Goal: Task Accomplishment & Management: Complete application form

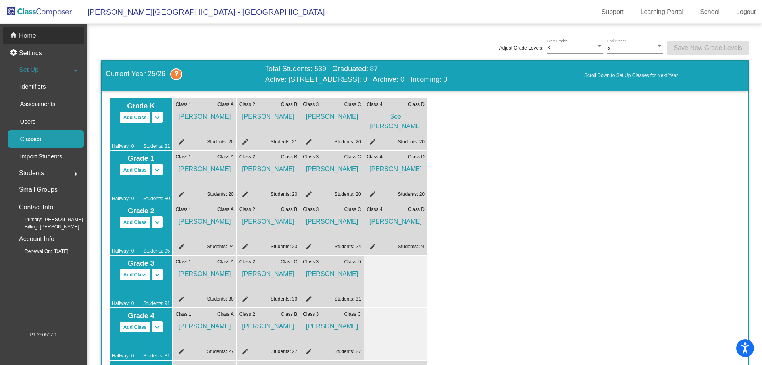
click at [34, 39] on p "Home" at bounding box center [27, 36] width 17 height 10
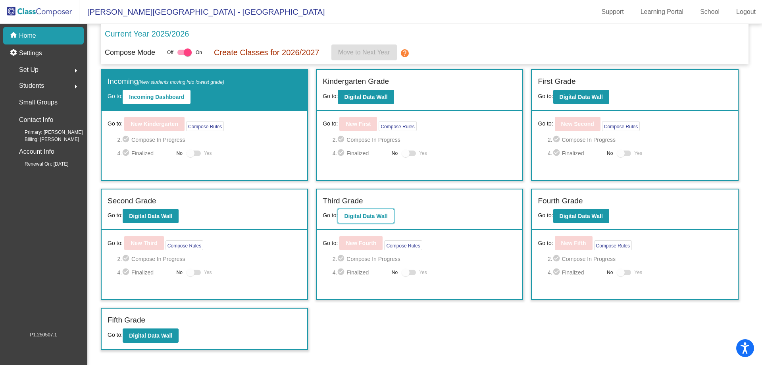
click at [362, 214] on b "Digital Data Wall" at bounding box center [365, 216] width 43 height 6
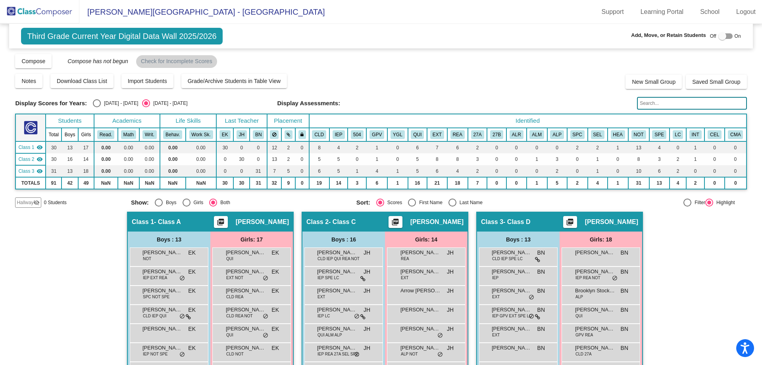
click at [724, 38] on div at bounding box center [726, 36] width 14 height 6
checkbox input "true"
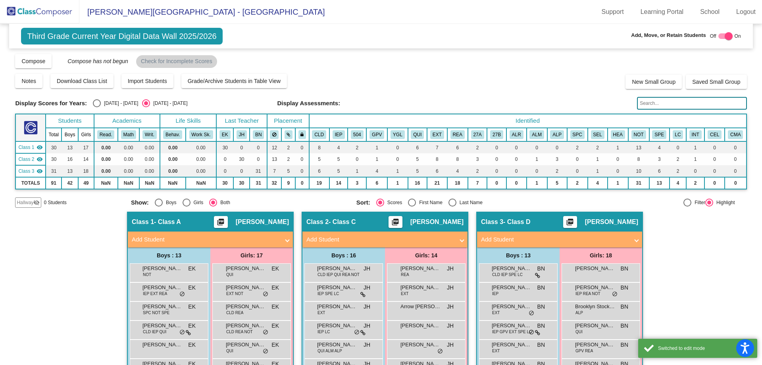
click at [251, 242] on mat-panel-title "Add Student" at bounding box center [206, 239] width 148 height 9
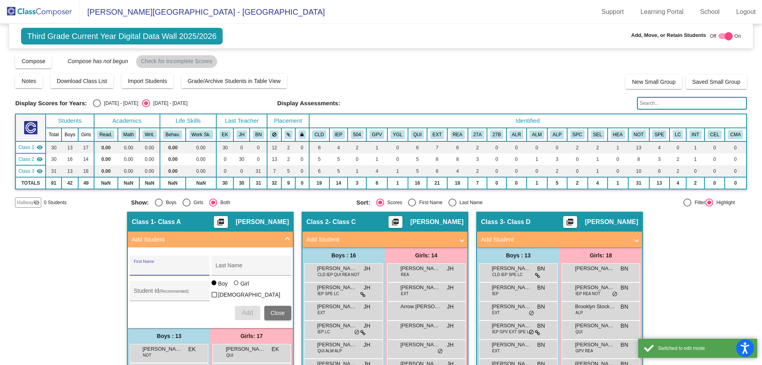
click at [161, 269] on input "First Name" at bounding box center [169, 268] width 71 height 6
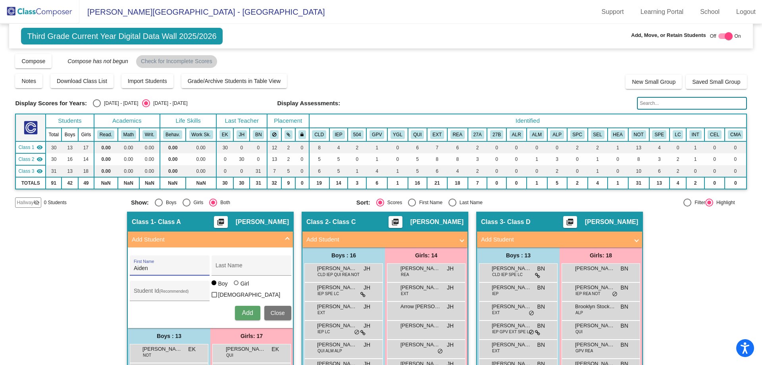
type input "Aiden"
type input "[PERSON_NAME]"
paste input "053927840"
type input "053927840"
click at [245, 311] on span "Add" at bounding box center [247, 312] width 11 height 7
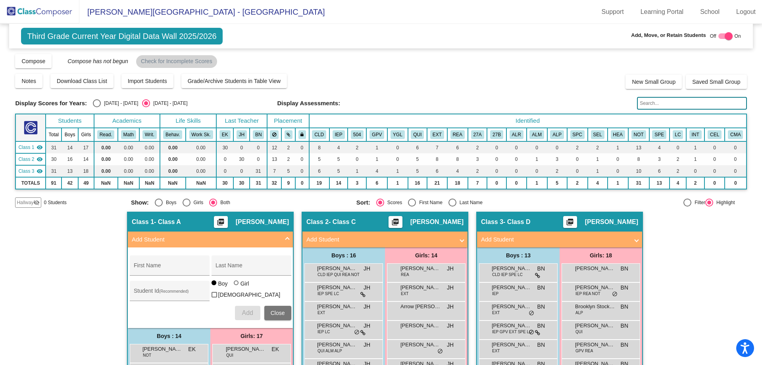
click at [52, 12] on img at bounding box center [39, 11] width 79 height 23
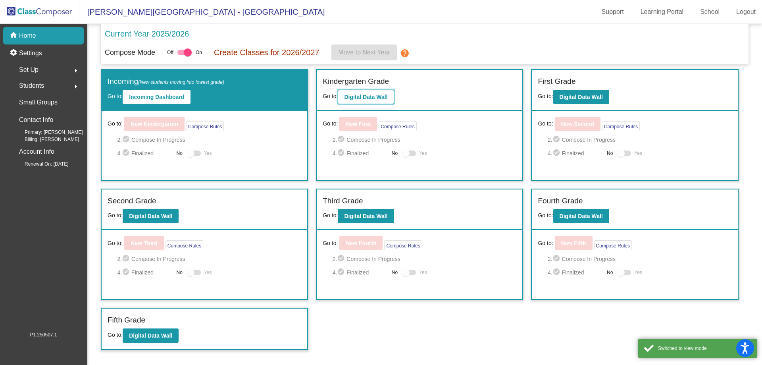
click at [365, 96] on b "Digital Data Wall" at bounding box center [365, 97] width 43 height 6
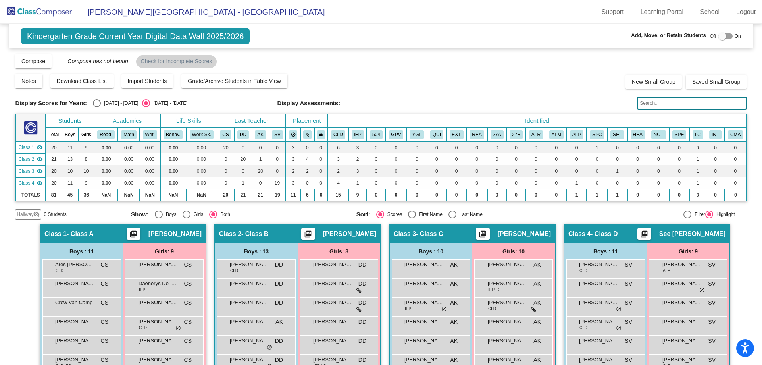
click at [725, 40] on label at bounding box center [726, 36] width 14 height 10
checkbox input "true"
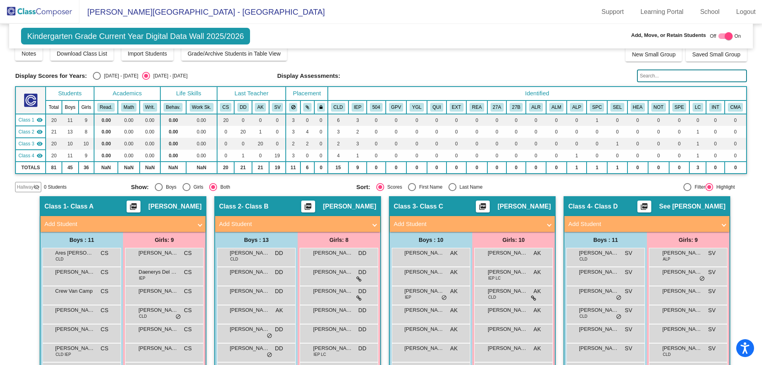
scroll to position [40, 0]
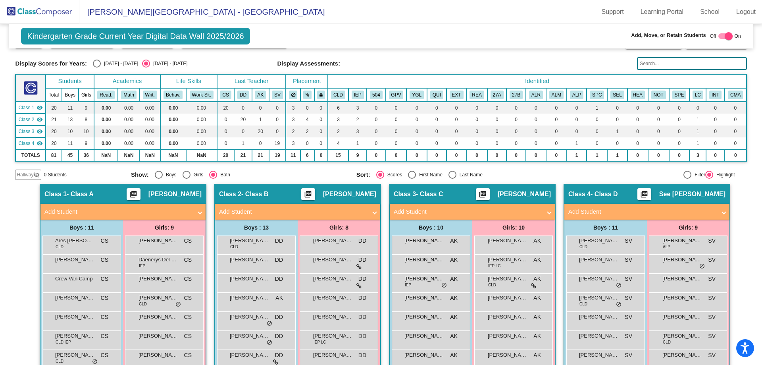
click at [544, 214] on span "Add Student" at bounding box center [471, 211] width 154 height 9
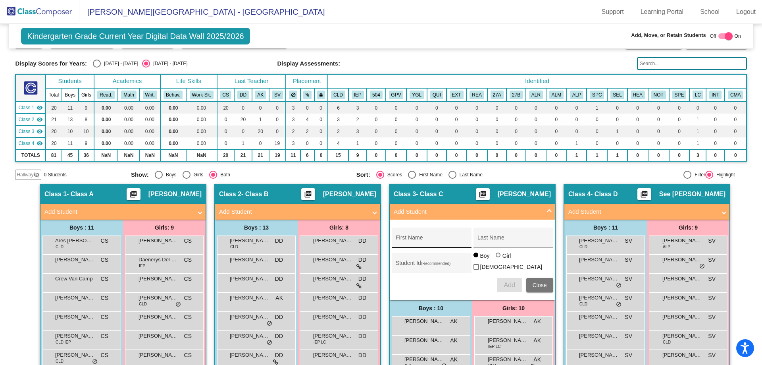
drag, startPoint x: 431, startPoint y: 247, endPoint x: 433, endPoint y: 242, distance: 4.6
click at [431, 247] on div "First Name" at bounding box center [431, 240] width 71 height 16
type input "[PERSON_NAME]"
paste input "986426342"
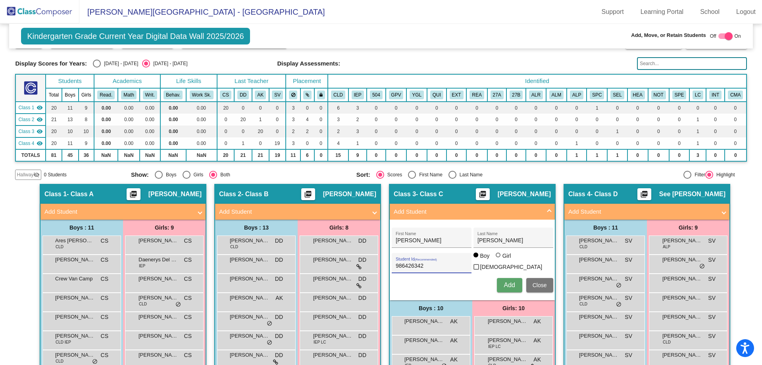
type input "986426342"
click at [504, 285] on span "Add" at bounding box center [509, 284] width 11 height 7
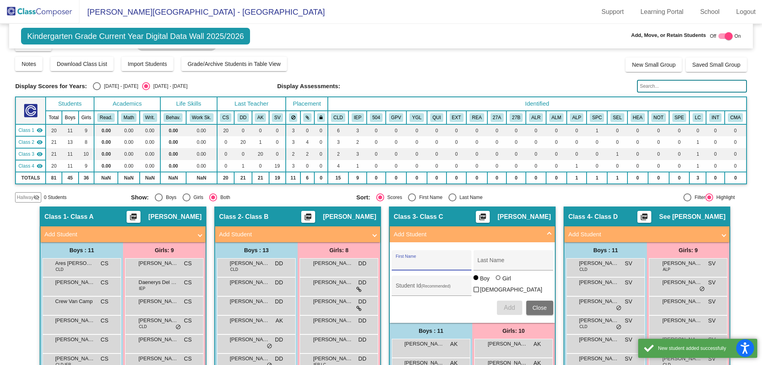
scroll to position [0, 0]
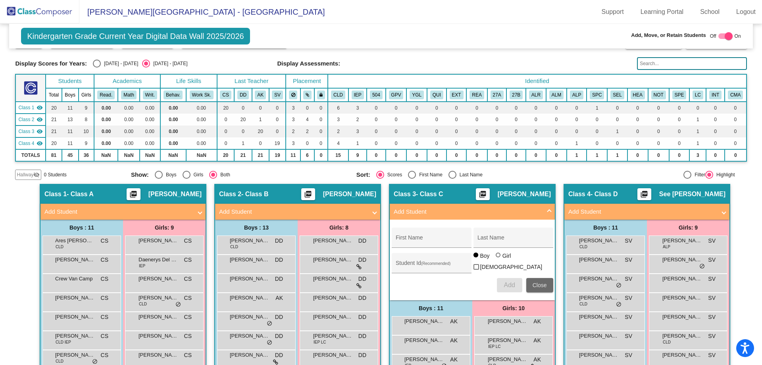
drag, startPoint x: 533, startPoint y: 282, endPoint x: 527, endPoint y: 279, distance: 6.7
click at [533, 282] on span "Close" at bounding box center [540, 285] width 14 height 6
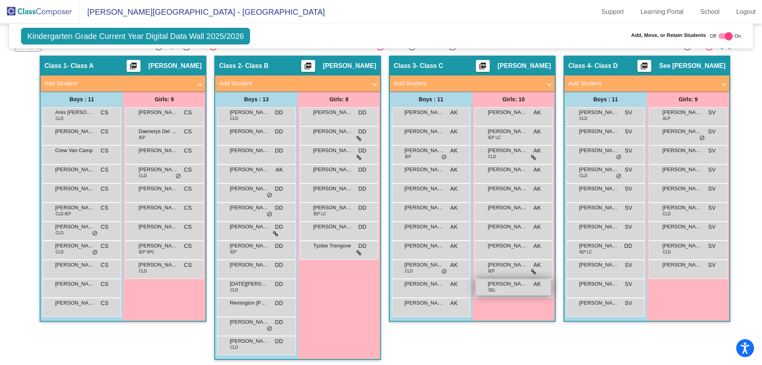
scroll to position [171, 0]
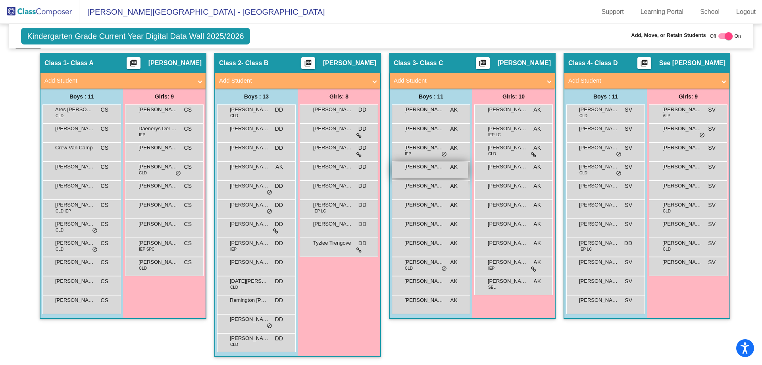
click at [432, 168] on span "[PERSON_NAME]" at bounding box center [425, 167] width 40 height 8
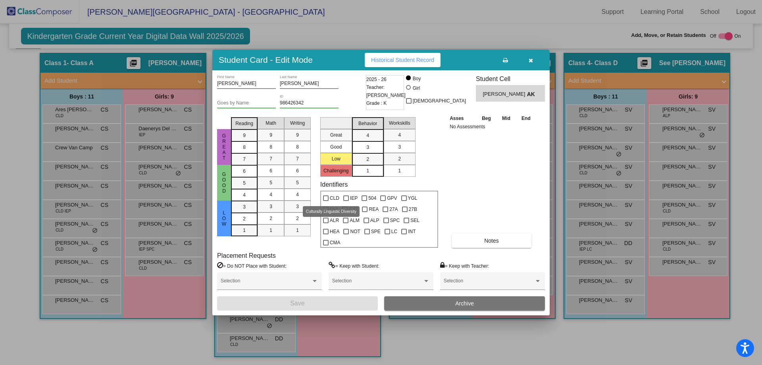
click at [335, 196] on span "CLD" at bounding box center [335, 198] width 10 height 10
click at [326, 201] on input "CLD" at bounding box center [326, 201] width 0 height 0
checkbox input "true"
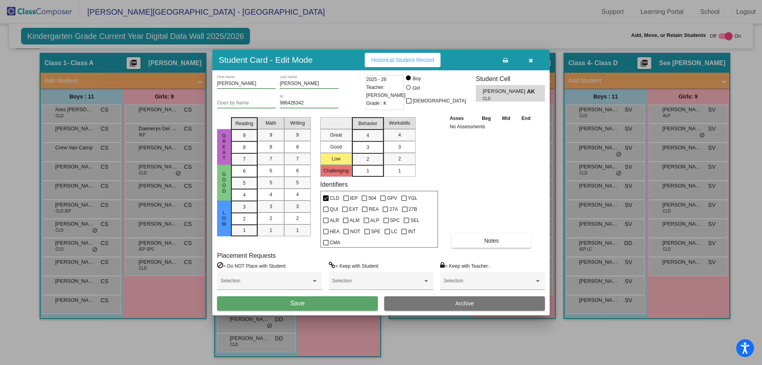
click at [321, 300] on button "Save" at bounding box center [297, 303] width 161 height 14
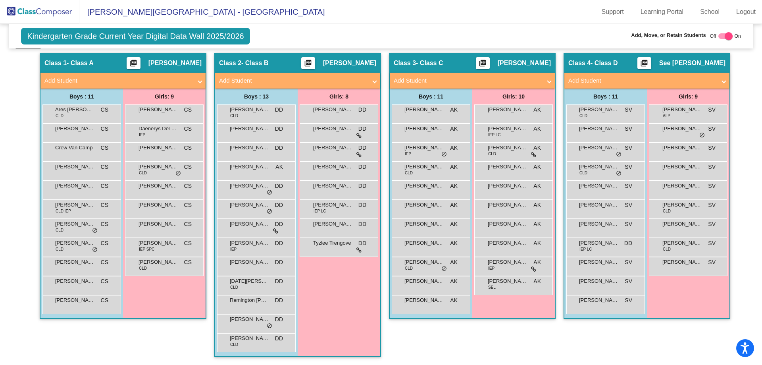
scroll to position [0, 0]
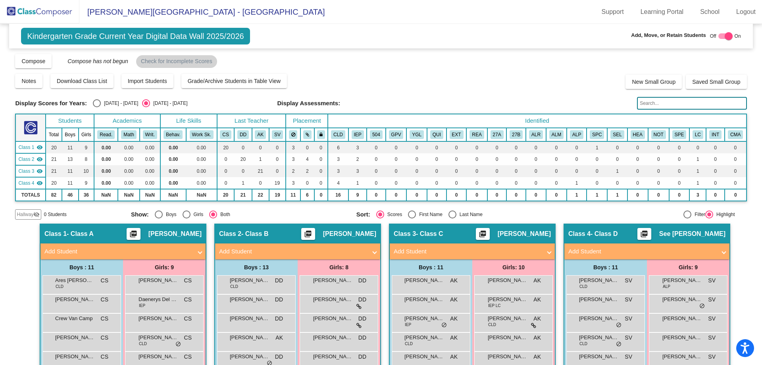
click at [66, 15] on img at bounding box center [39, 11] width 79 height 23
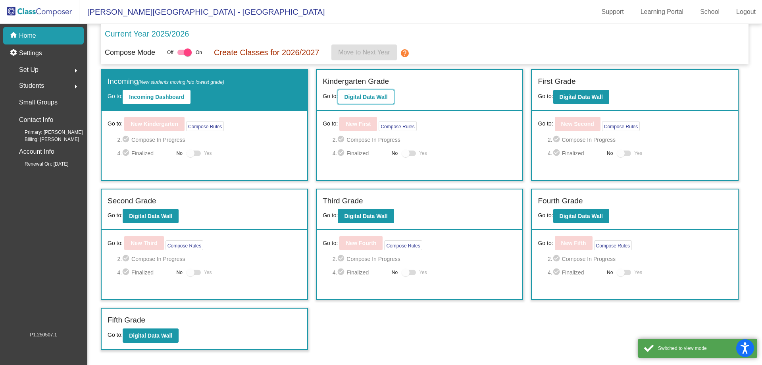
click at [366, 92] on button "Digital Data Wall" at bounding box center [366, 97] width 56 height 14
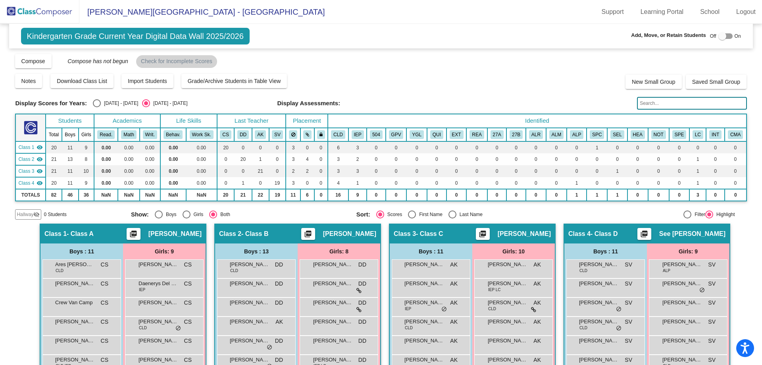
click at [659, 104] on input "text" at bounding box center [692, 103] width 110 height 13
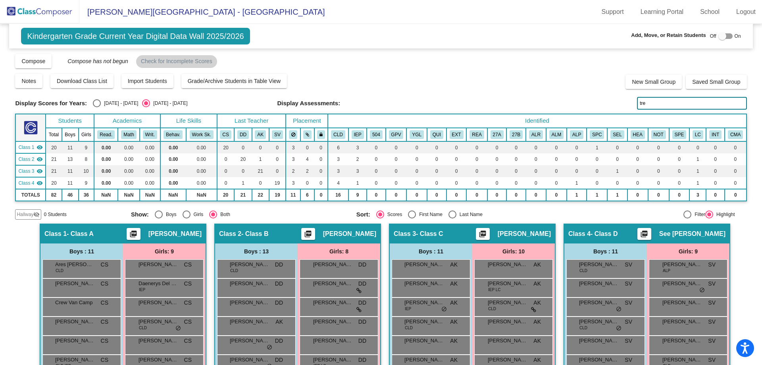
type input "tre"
click at [600, 143] on div "Display Scores for Years: [DATE] - [DATE] [DATE] - [DATE] Grade/Archive Student…" at bounding box center [381, 136] width 732 height 166
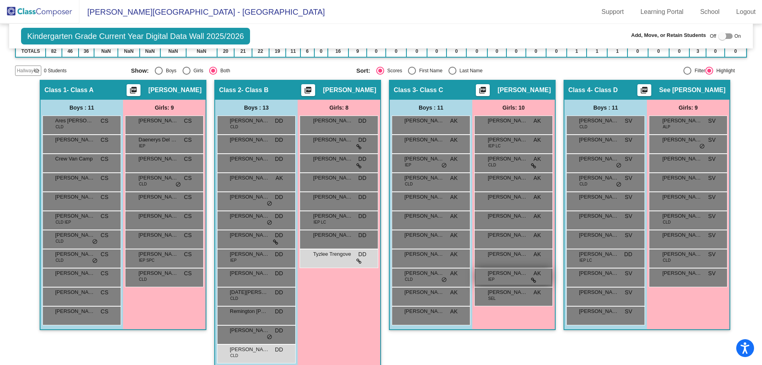
scroll to position [155, 0]
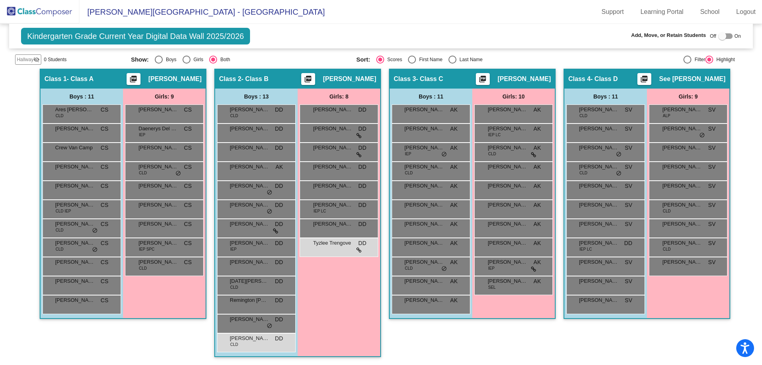
click at [0, 0] on div "Boys : 11 [PERSON_NAME] AK lock do_not_disturb_alt Caleb Mungmee AK lock do_not…" at bounding box center [0, 0] width 0 height 0
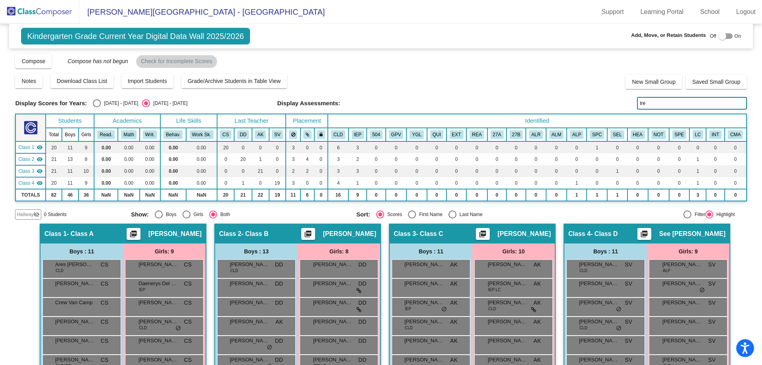
click at [44, 11] on img at bounding box center [39, 11] width 79 height 23
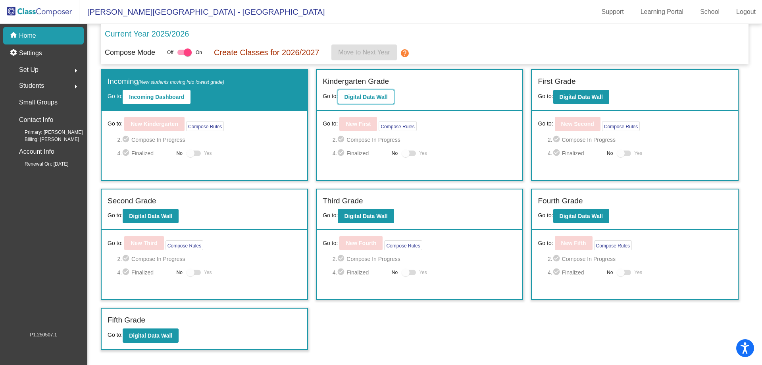
click at [381, 94] on b "Digital Data Wall" at bounding box center [365, 97] width 43 height 6
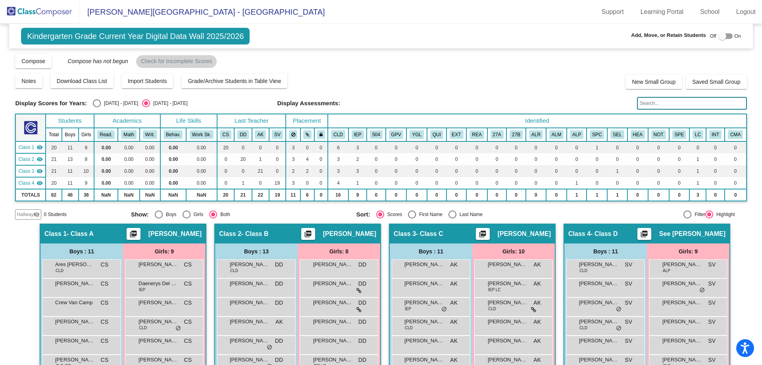
click at [52, 12] on img at bounding box center [39, 11] width 79 height 23
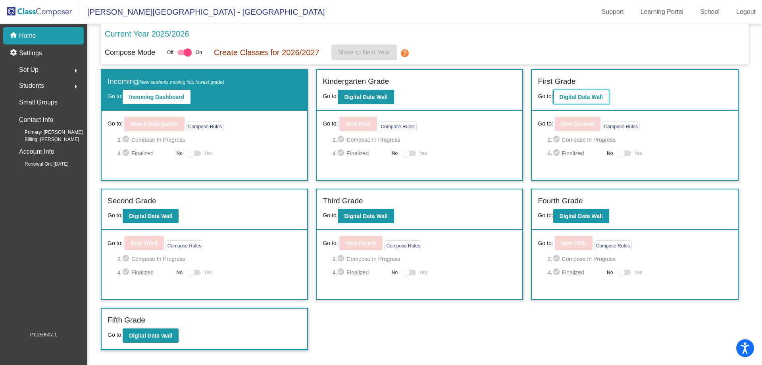
click at [597, 96] on b "Digital Data Wall" at bounding box center [581, 97] width 43 height 6
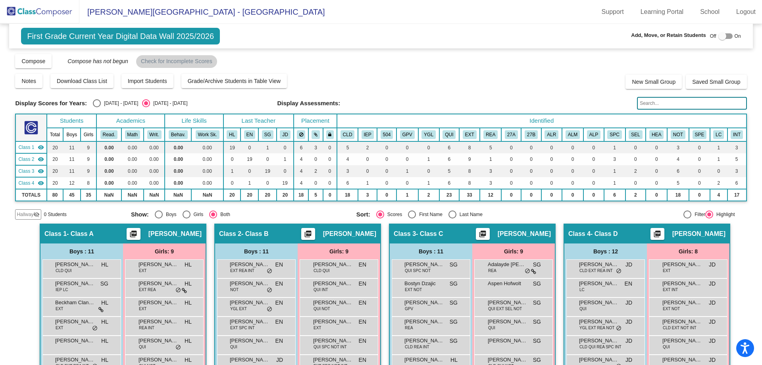
click at [60, 16] on img at bounding box center [39, 11] width 79 height 23
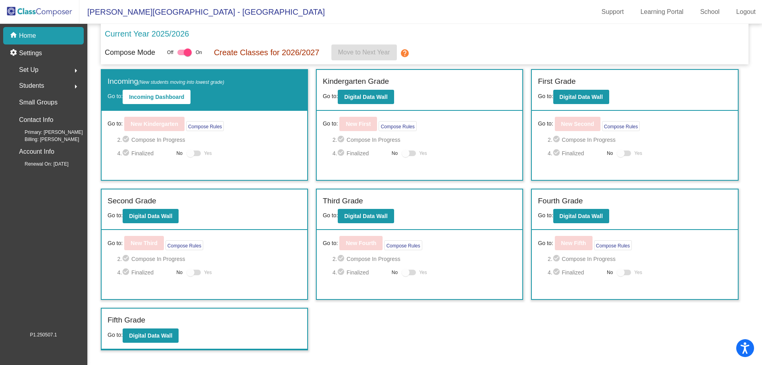
click at [61, 73] on div "Set Up arrow_right" at bounding box center [46, 70] width 76 height 16
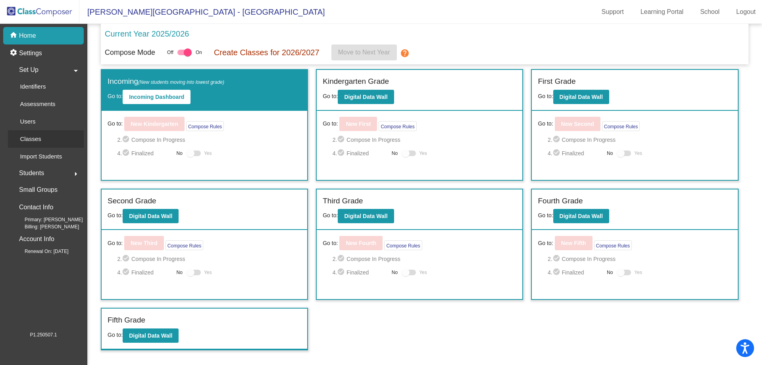
click at [48, 137] on link "Classes" at bounding box center [46, 138] width 76 height 17
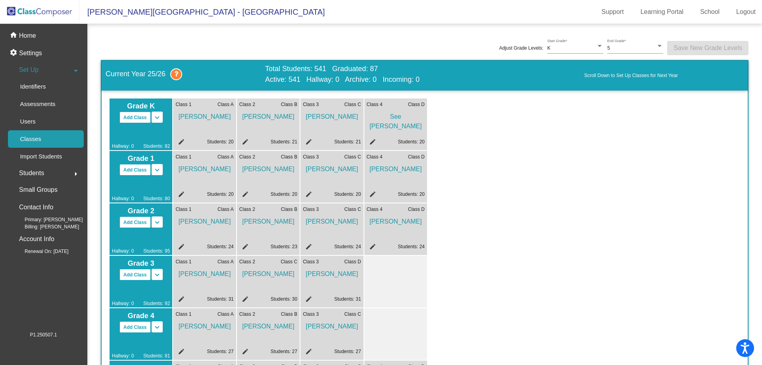
click at [56, 175] on div "Students arrow_right" at bounding box center [46, 173] width 76 height 16
click at [56, 188] on p "Small Groups" at bounding box center [38, 189] width 39 height 11
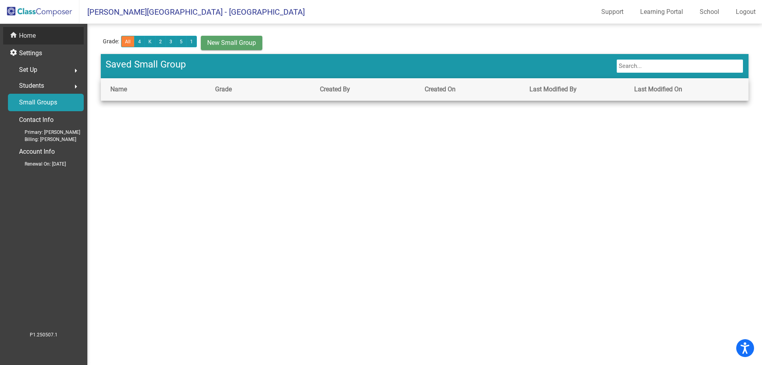
click at [49, 31] on div "home Home" at bounding box center [43, 35] width 81 height 17
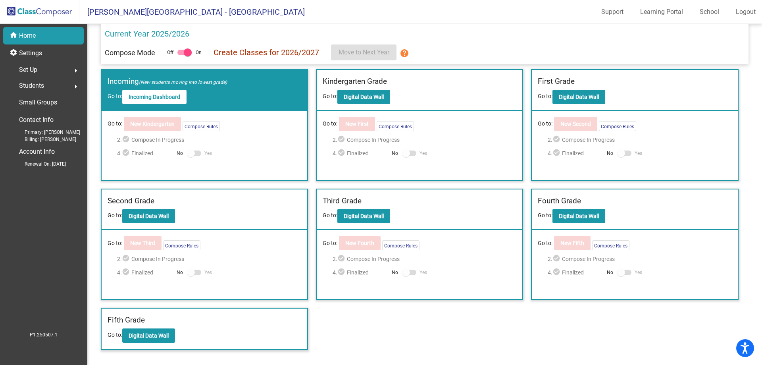
click at [66, 71] on div "Set Up arrow_right" at bounding box center [46, 70] width 76 height 16
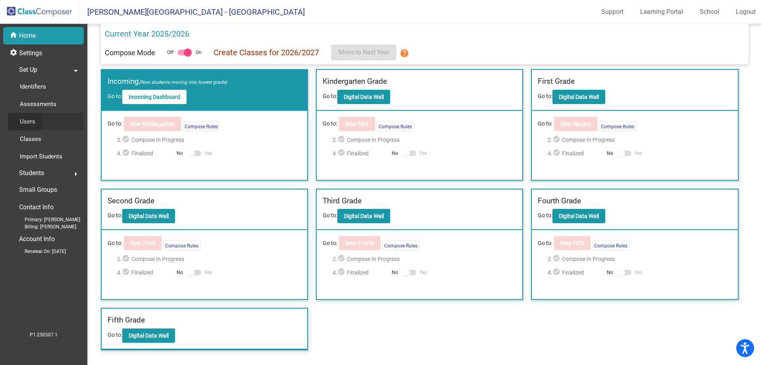
click at [46, 129] on link "Users" at bounding box center [46, 121] width 76 height 17
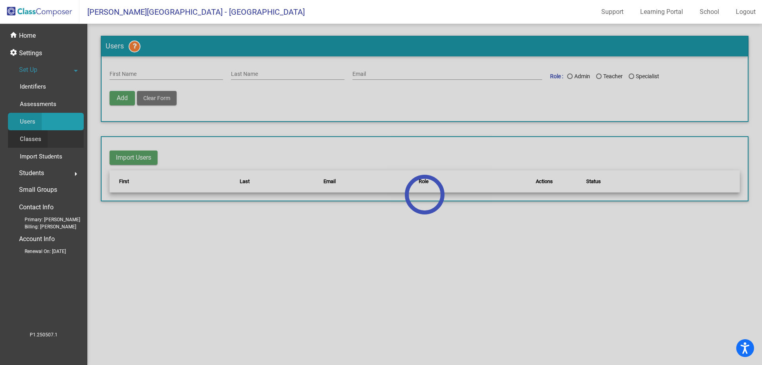
click at [41, 141] on div "Classes" at bounding box center [28, 138] width 40 height 17
